Goal: Task Accomplishment & Management: Manage account settings

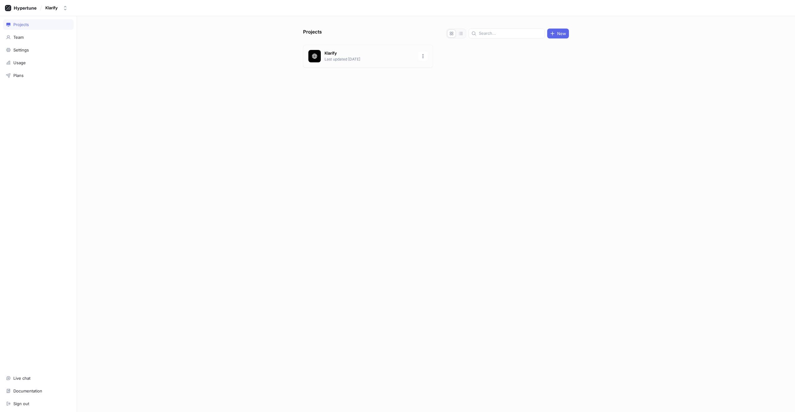
click at [349, 61] on p "Last updated [DATE]" at bounding box center [370, 60] width 90 height 6
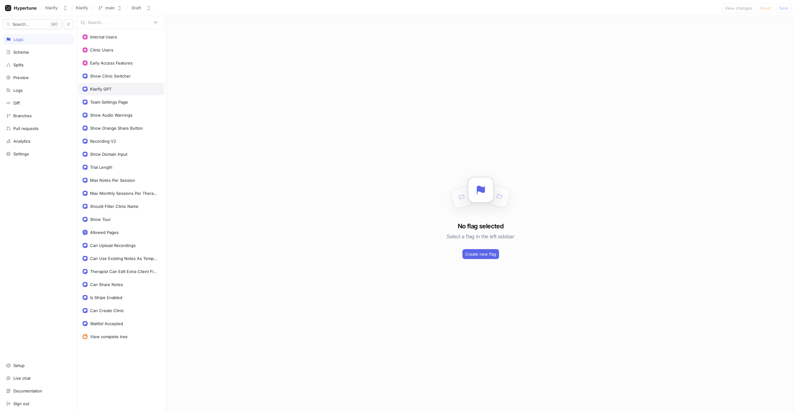
click at [110, 91] on div "Klarify GPT" at bounding box center [100, 89] width 21 height 5
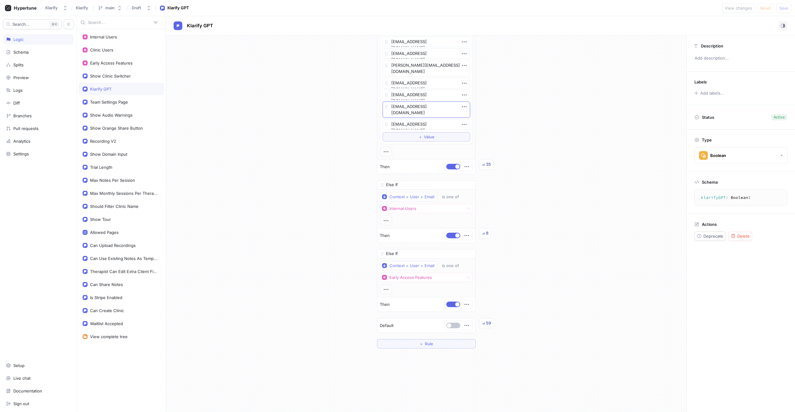
scroll to position [1155, 0]
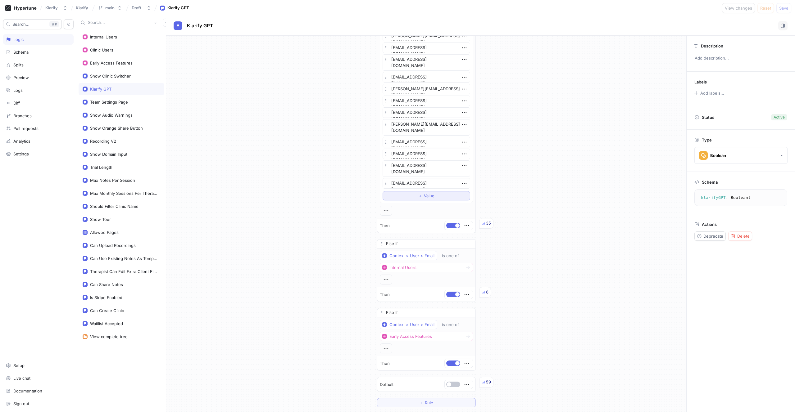
click at [424, 197] on span "Value" at bounding box center [429, 196] width 11 height 4
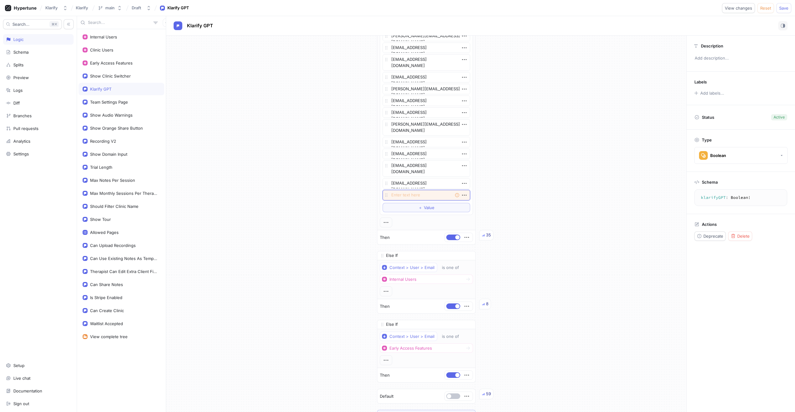
click at [425, 194] on textarea at bounding box center [427, 195] width 88 height 11
paste textarea "[PERSON_NAME][EMAIL_ADDRESS][DOMAIN_NAME]"
type textarea "x"
type textarea "[PERSON_NAME][EMAIL_ADDRESS][DOMAIN_NAME]"
type textarea "x"
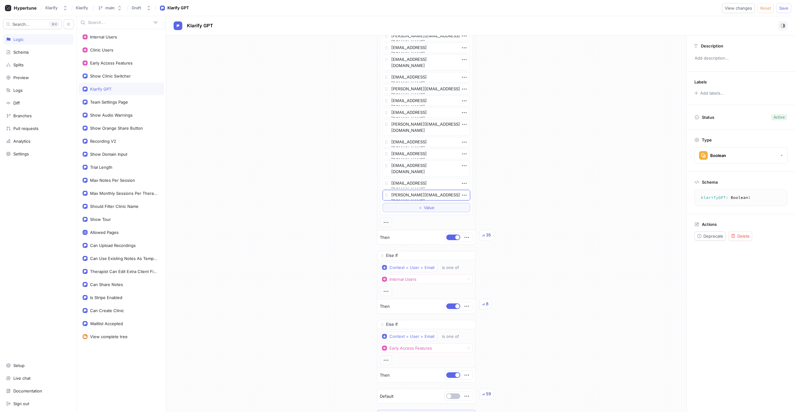
type textarea "[PERSON_NAME][EMAIL_ADDRESS][DOMAIN_NAME]"
click at [781, 8] on span "Save" at bounding box center [783, 8] width 9 height 4
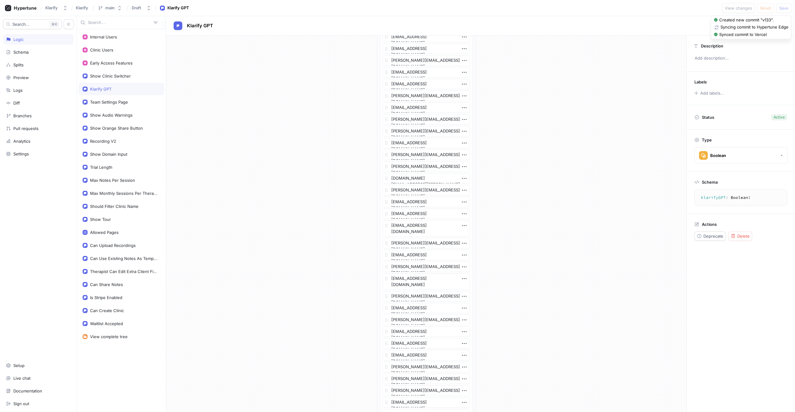
scroll to position [30, 0]
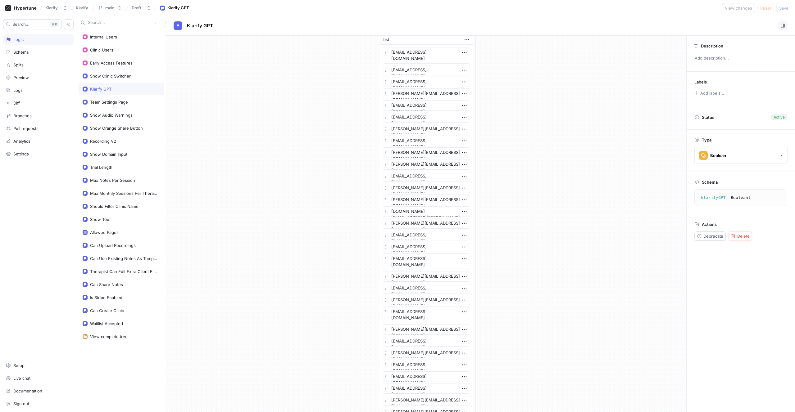
type textarea "x"
